Goal: Information Seeking & Learning: Learn about a topic

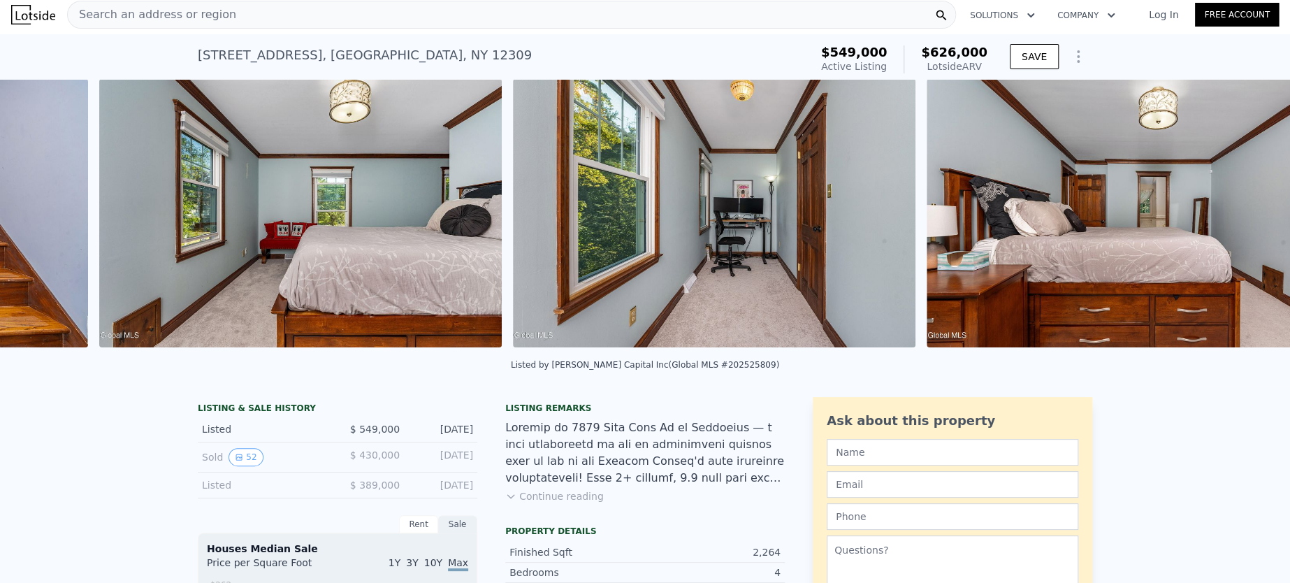
scroll to position [0, 9325]
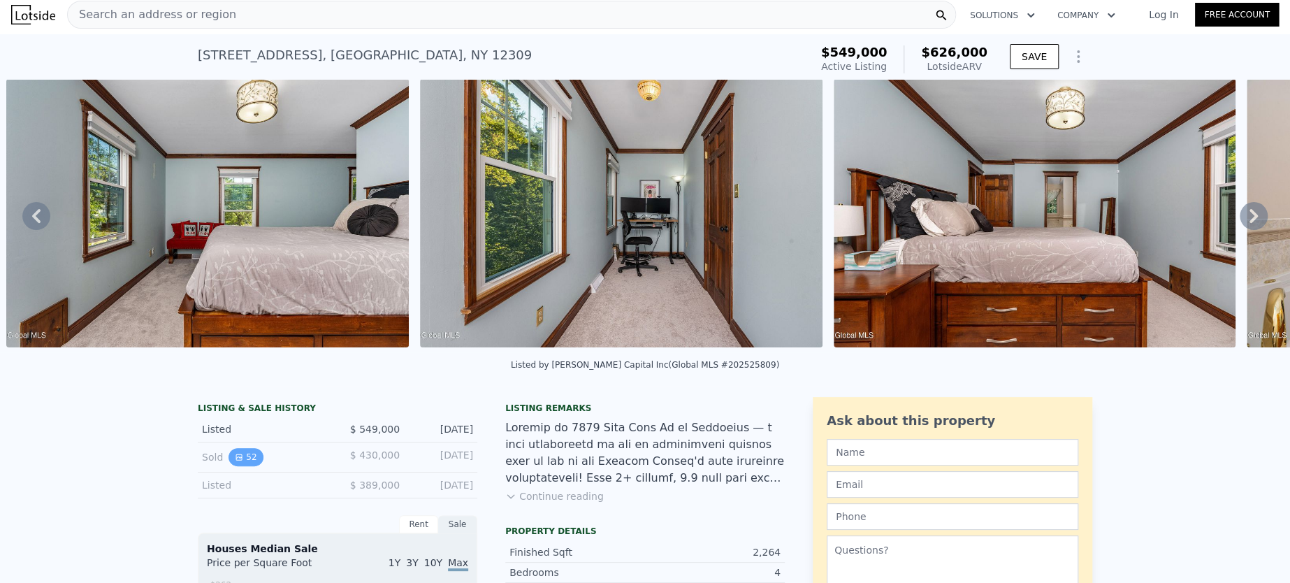
click at [235, 461] on icon "View historical data" at bounding box center [239, 457] width 8 height 8
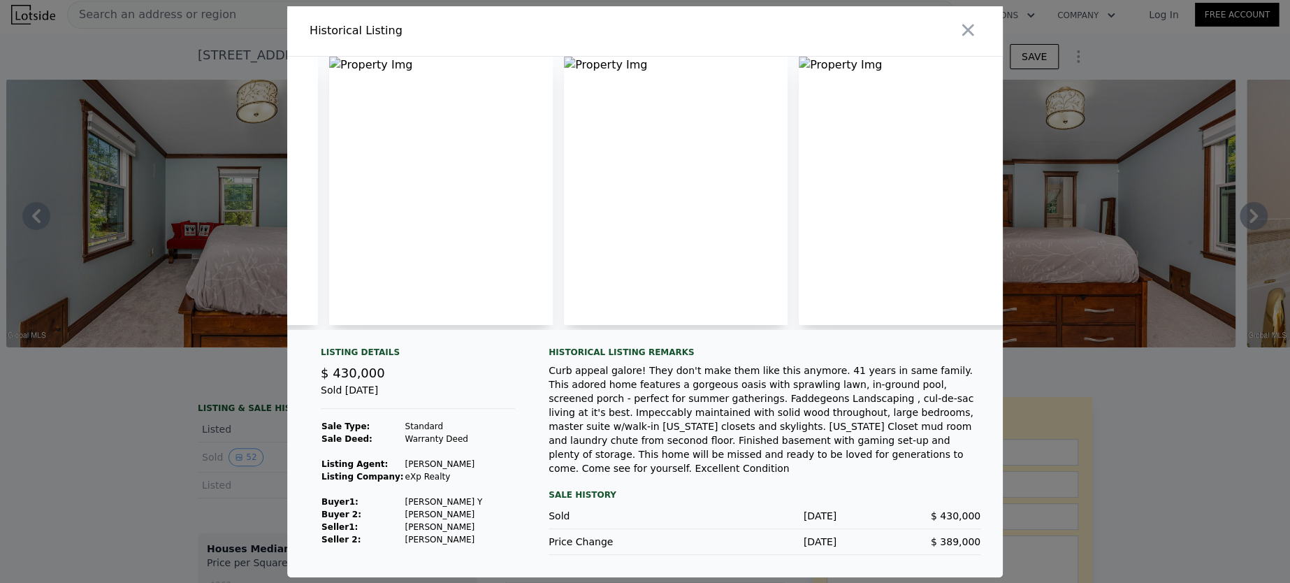
scroll to position [0, 0]
click at [426, 160] on img at bounding box center [404, 191] width 212 height 268
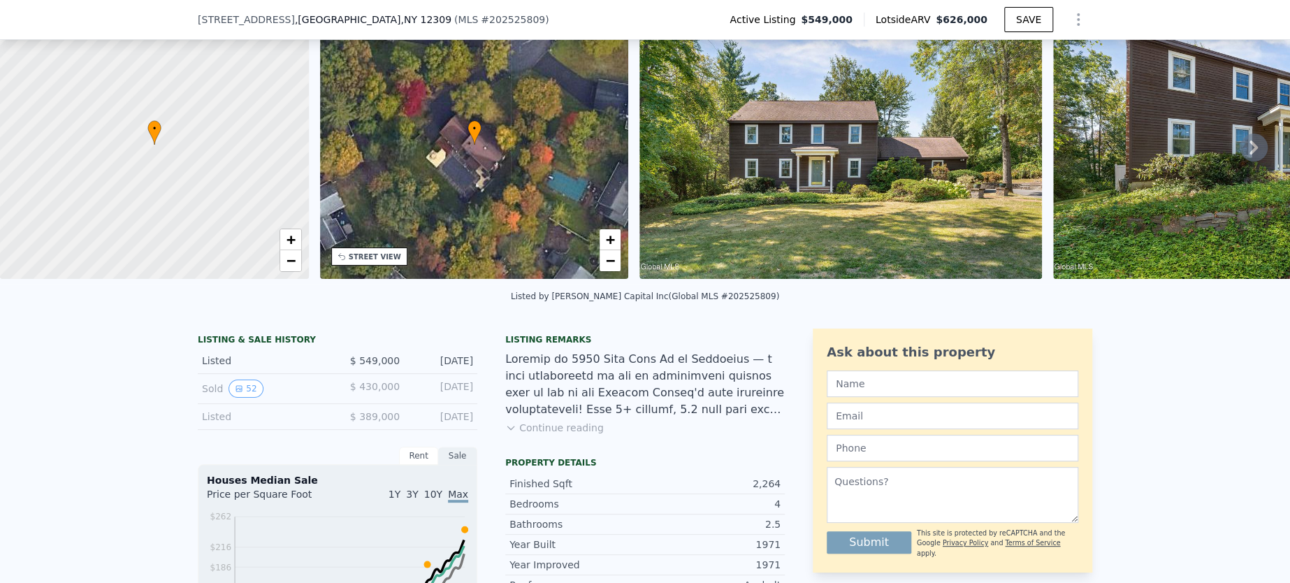
scroll to position [204, 0]
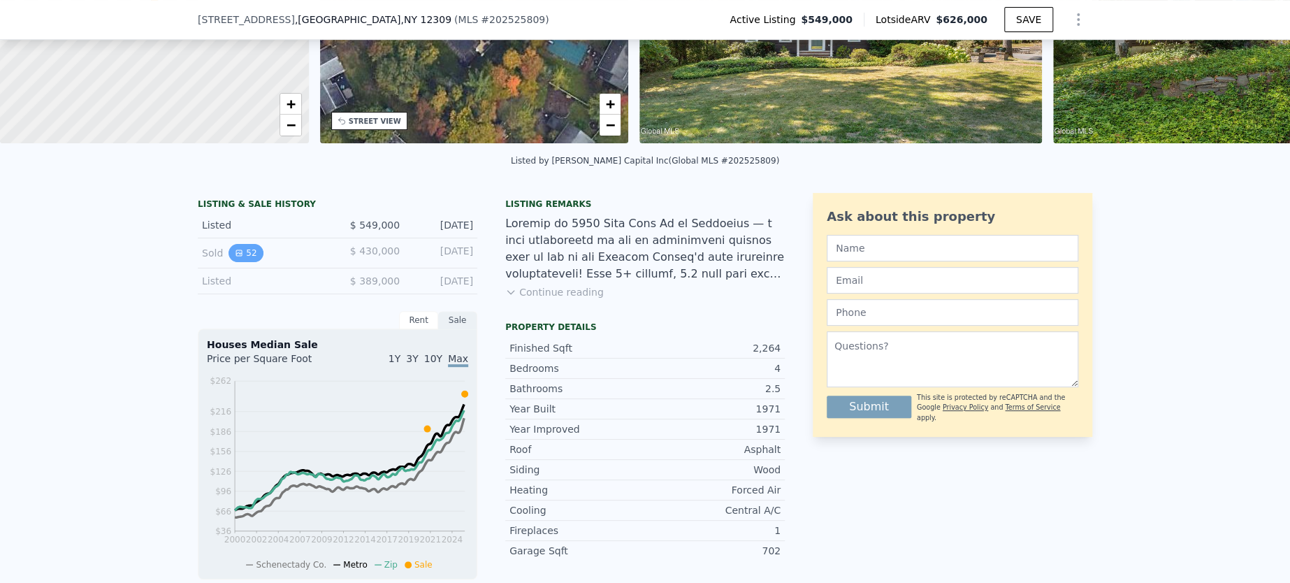
click at [238, 262] on button "52" at bounding box center [246, 253] width 34 height 18
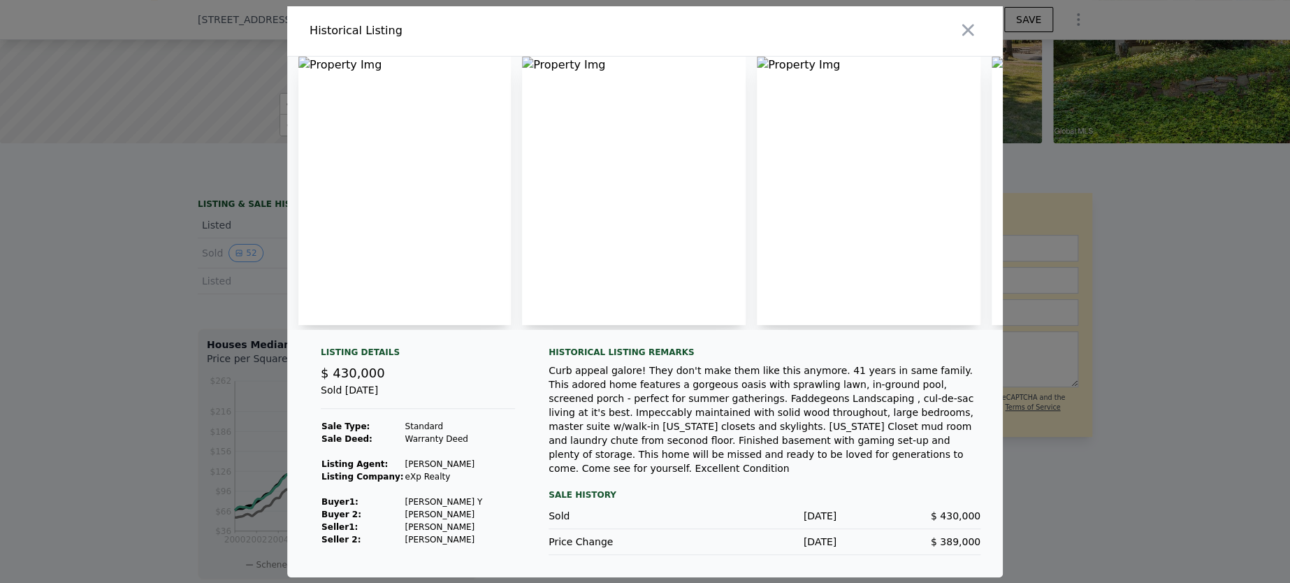
click at [798, 65] on img at bounding box center [869, 191] width 224 height 268
click at [968, 35] on icon "button" at bounding box center [968, 30] width 20 height 20
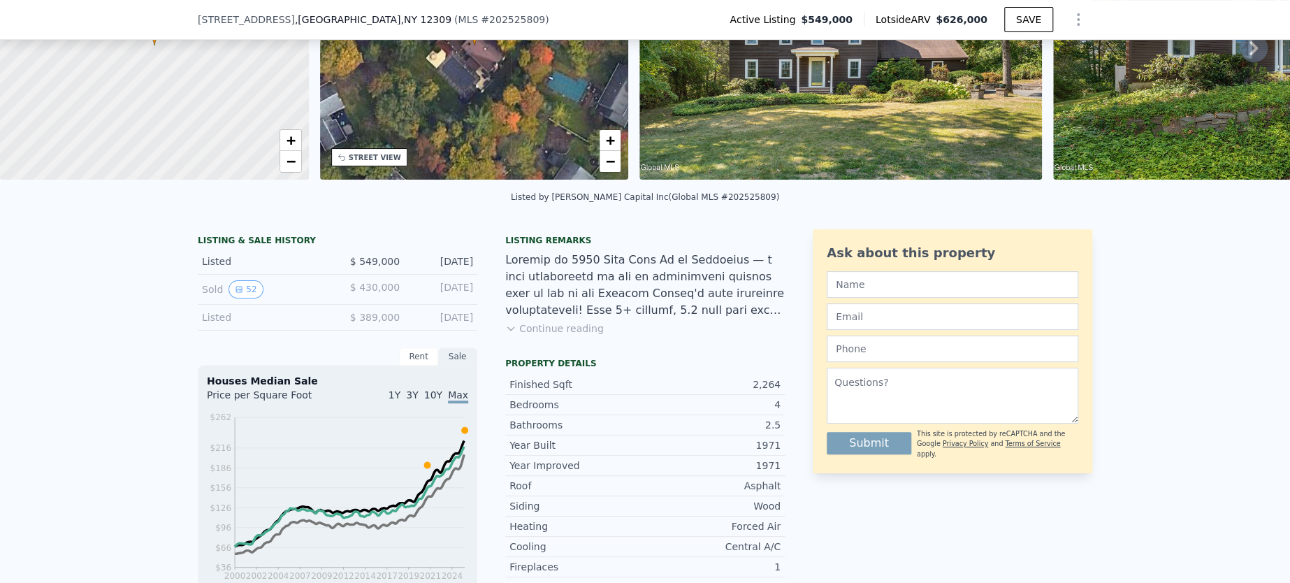
scroll to position [134, 0]
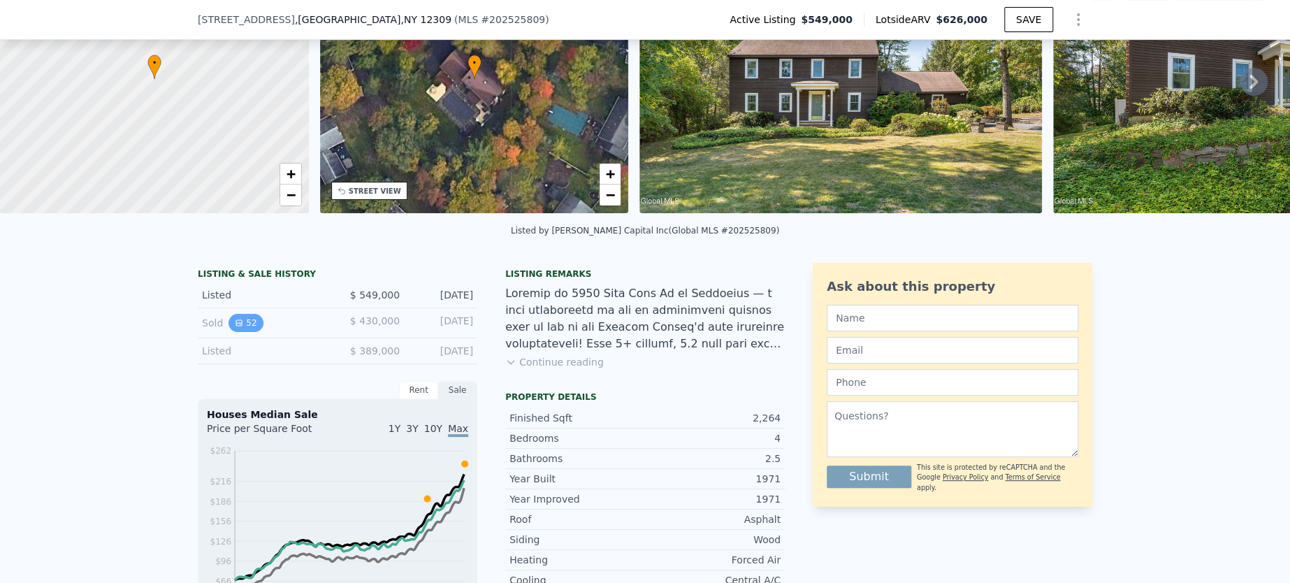
click at [235, 327] on icon "View historical data" at bounding box center [239, 323] width 8 height 8
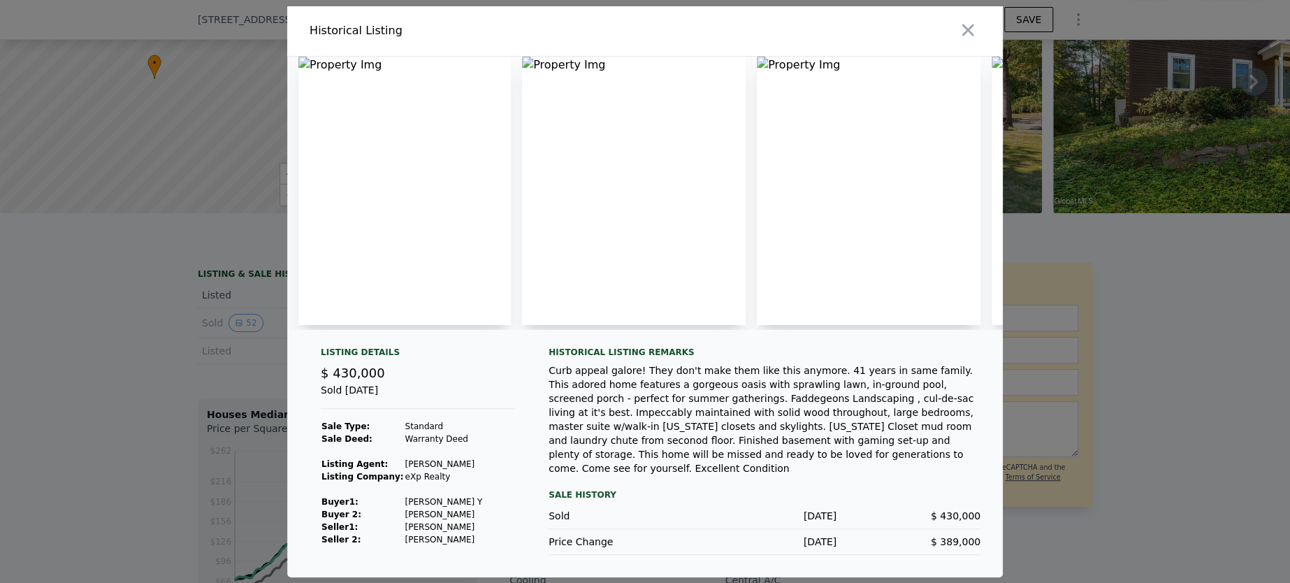
click at [317, 203] on img at bounding box center [404, 191] width 212 height 268
click at [830, 243] on img at bounding box center [879, 191] width 201 height 268
click at [963, 29] on icon "button" at bounding box center [968, 30] width 20 height 20
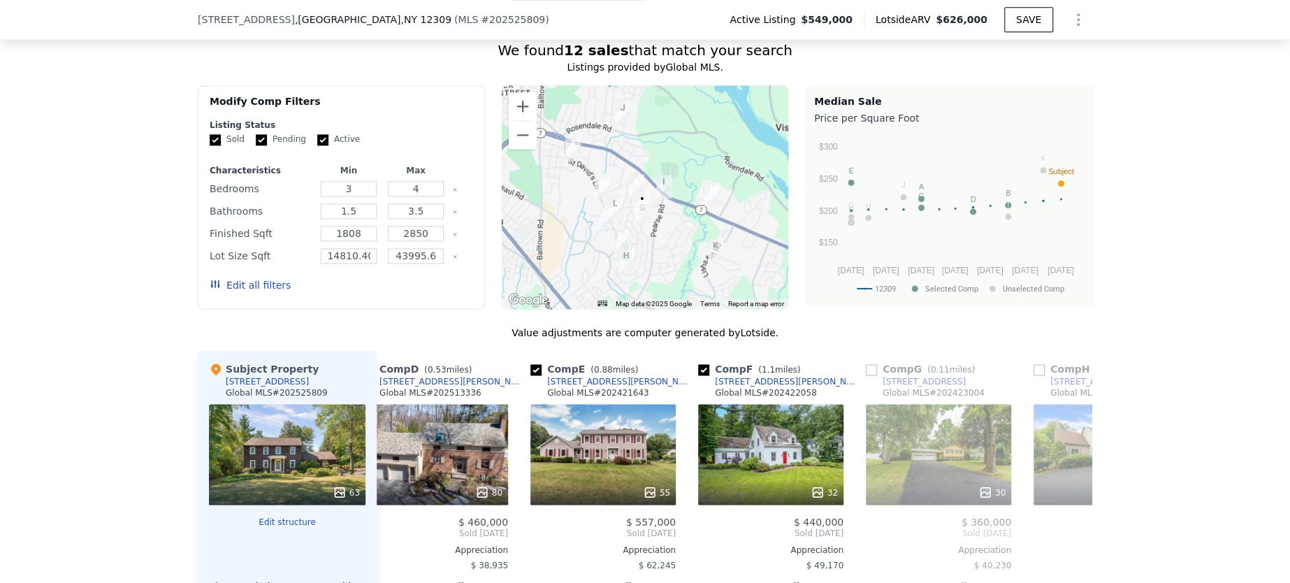
scroll to position [1323, 0]
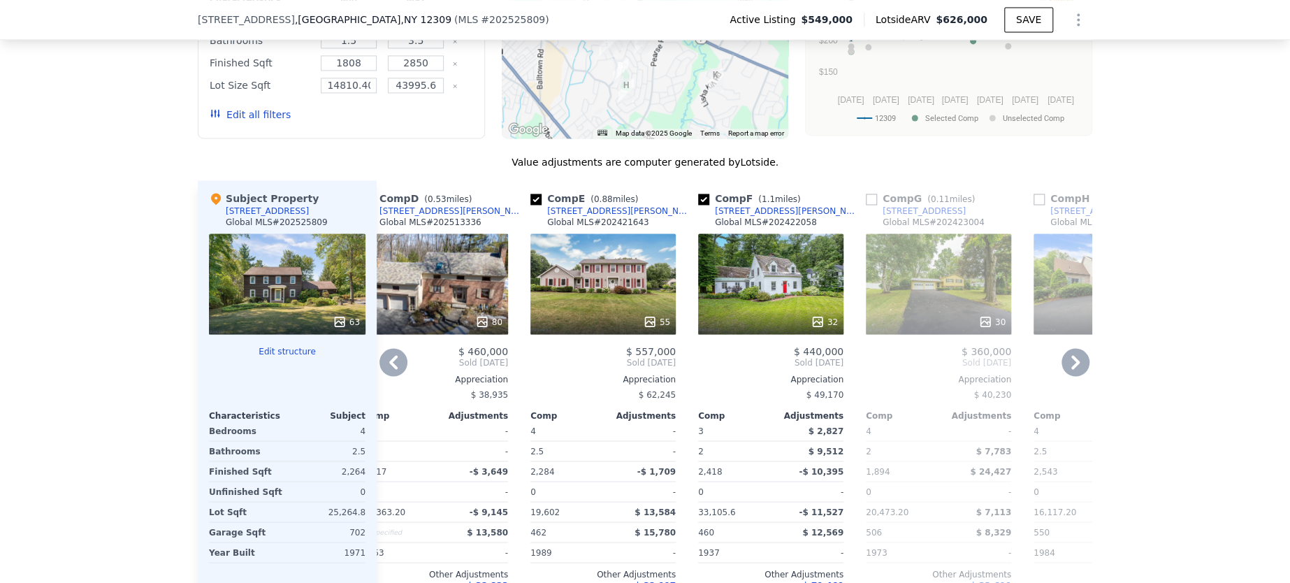
click at [607, 254] on div "55" at bounding box center [603, 283] width 145 height 101
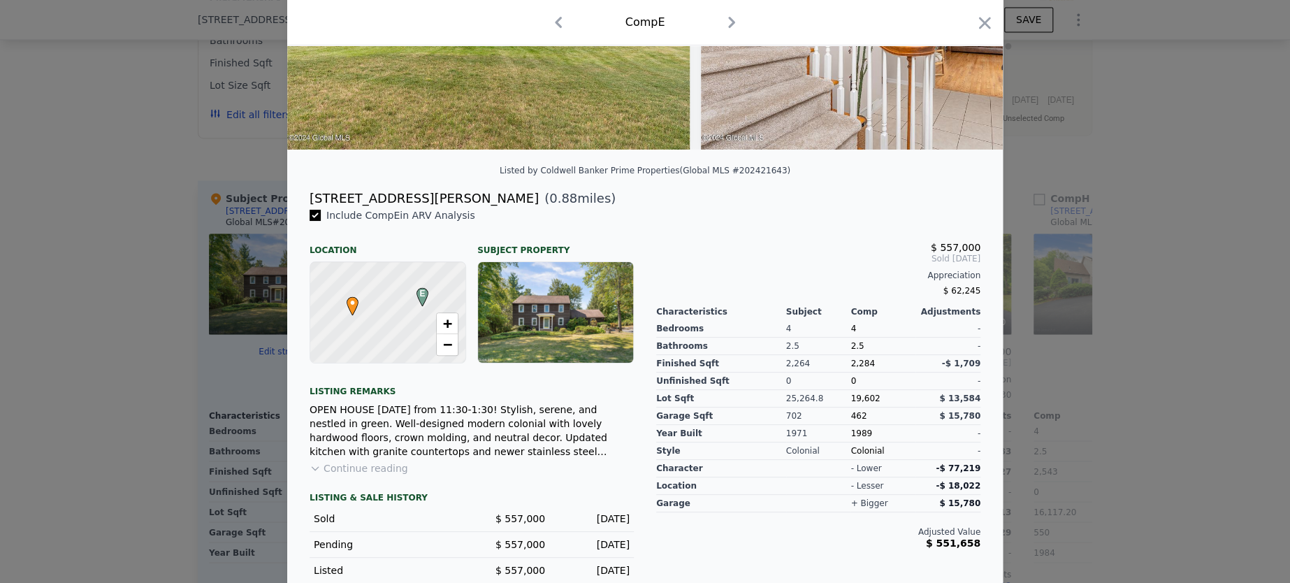
scroll to position [210, 0]
click at [975, 20] on icon "button" at bounding box center [985, 23] width 20 height 20
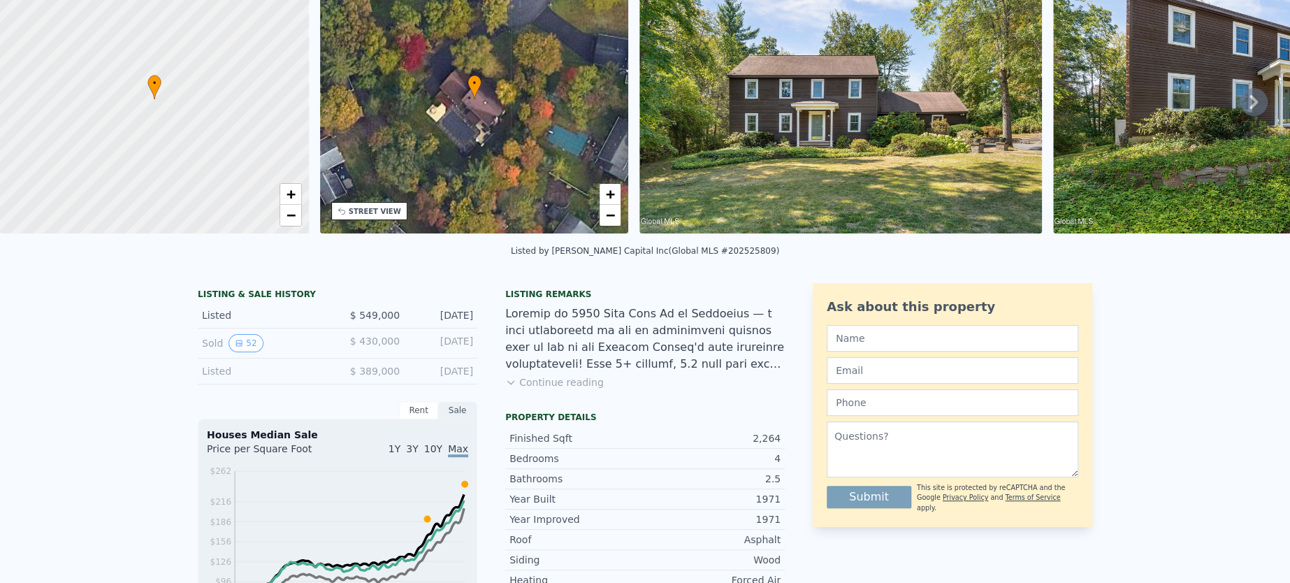
scroll to position [5, 0]
